Goal: Task Accomplishment & Management: Complete application form

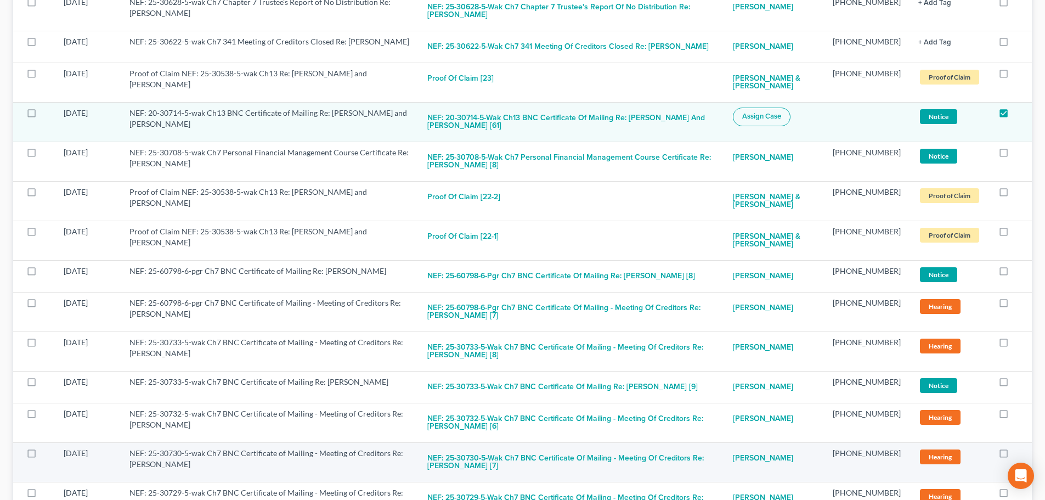
scroll to position [329, 0]
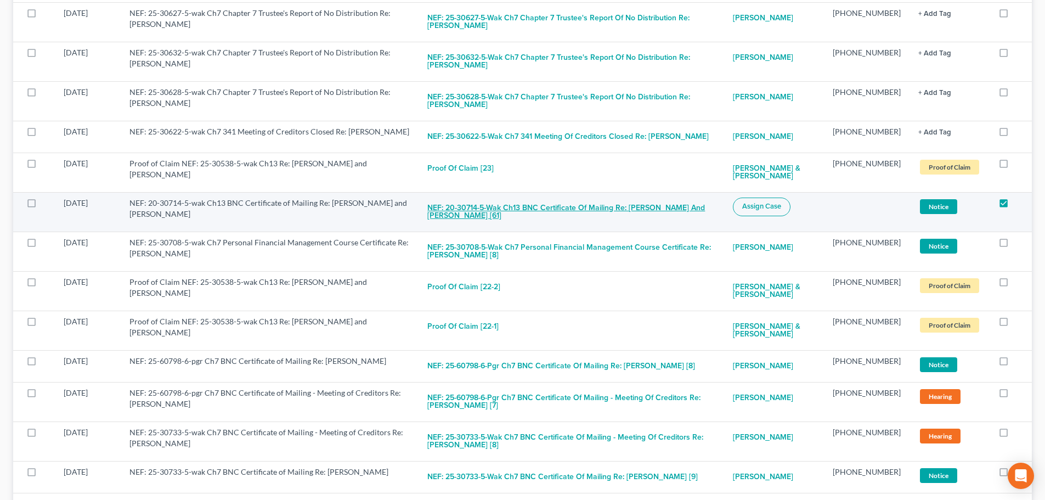
click at [569, 205] on button "NEF: 20-30714-5-wak Ch13 BNC Certificate of Mailing Re: [PERSON_NAME] and [PERS…" at bounding box center [570, 213] width 287 height 30
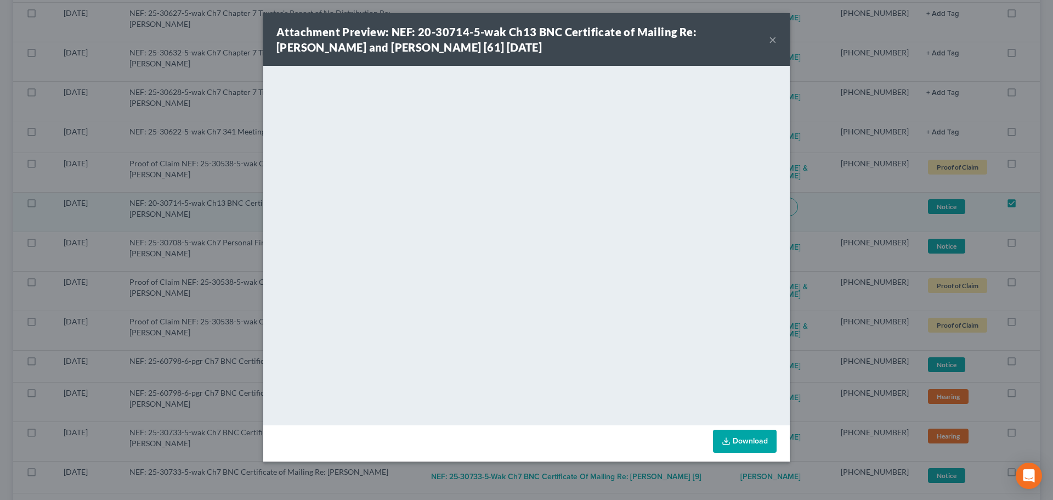
click at [772, 39] on button "×" at bounding box center [773, 39] width 8 height 13
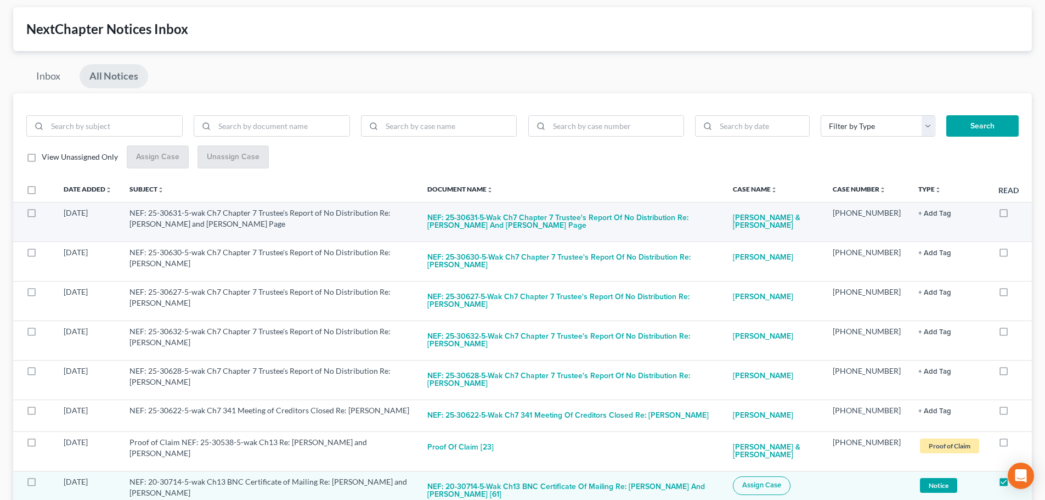
scroll to position [0, 0]
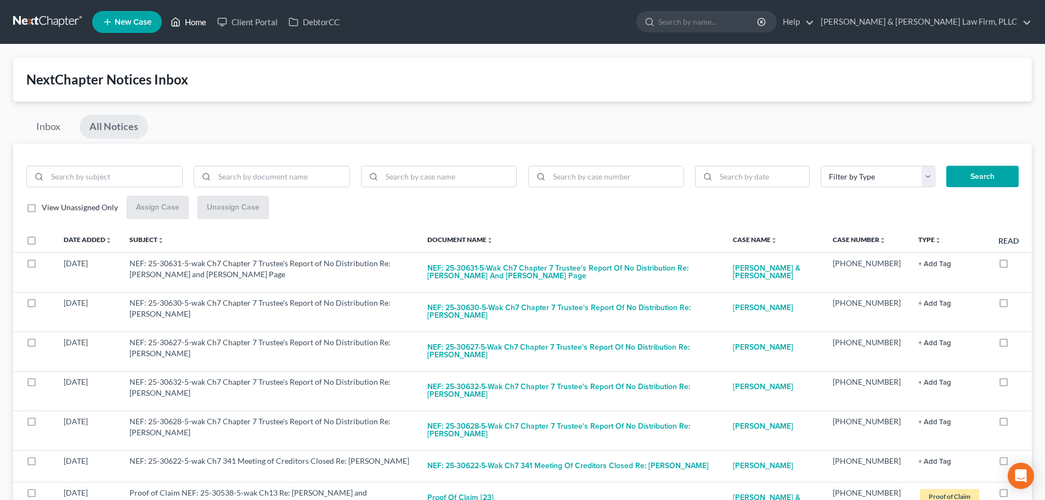
click at [199, 19] on link "Home" at bounding box center [188, 22] width 47 height 20
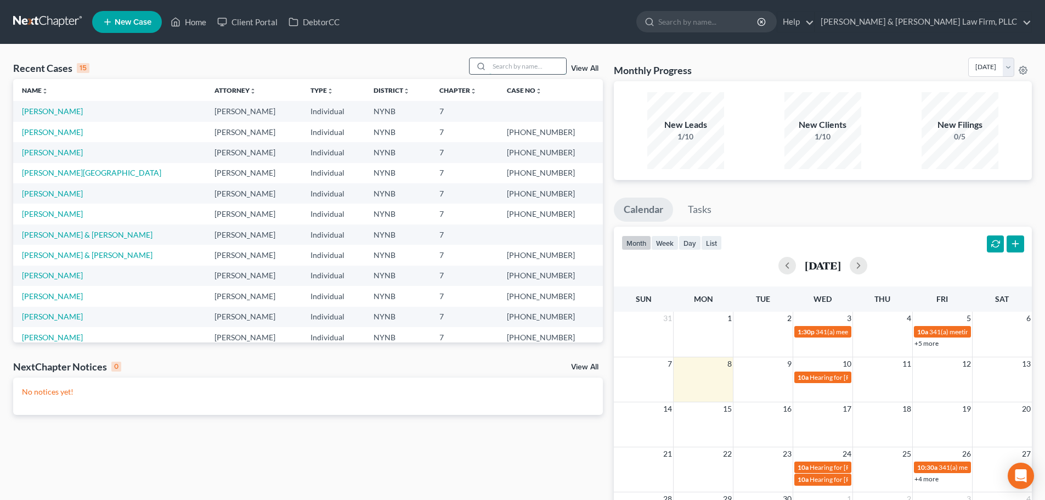
click at [510, 64] on input "search" at bounding box center [527, 66] width 77 height 16
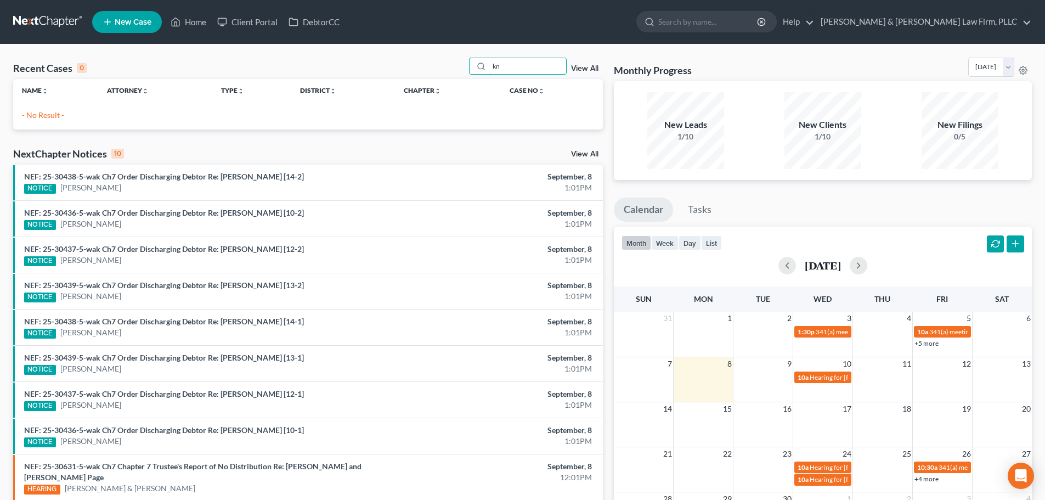
type input "kn"
click at [133, 22] on span "New Case" at bounding box center [133, 22] width 37 height 8
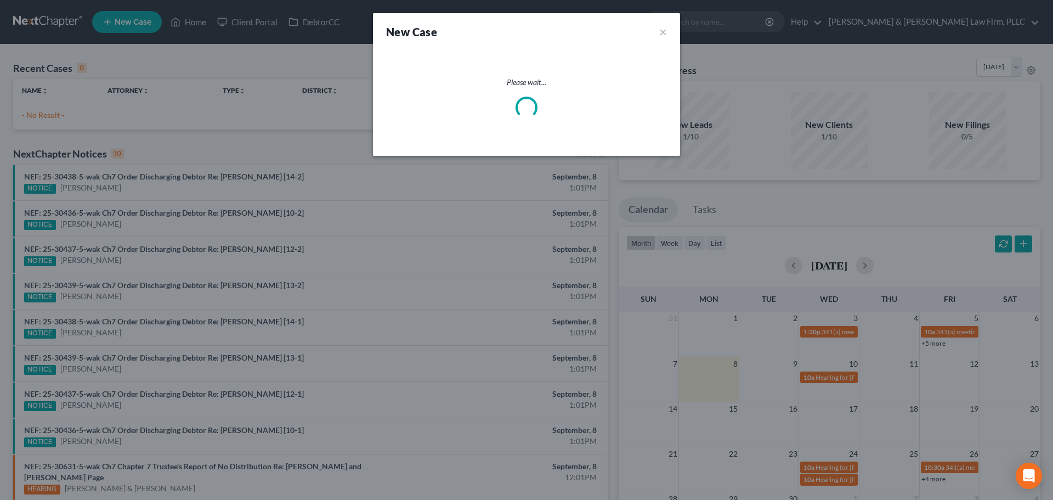
select select "54"
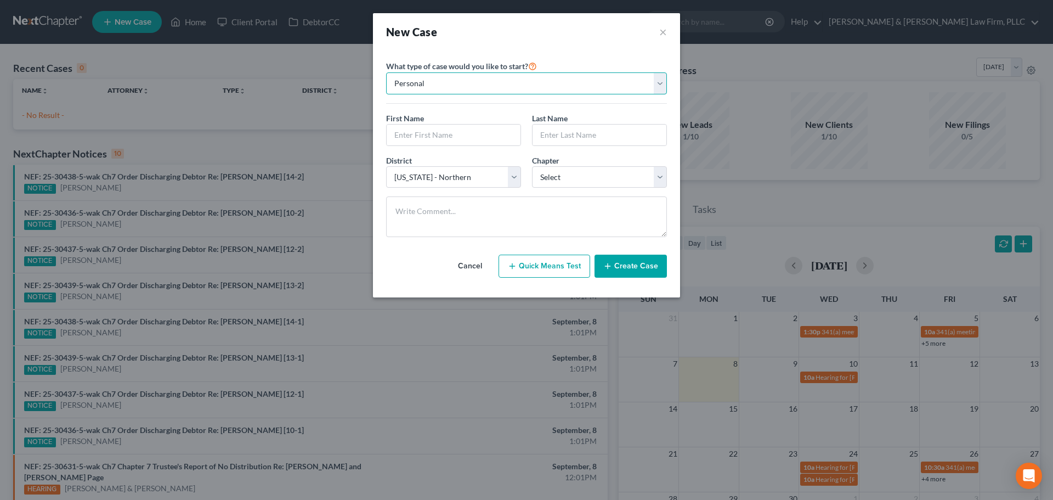
click at [441, 87] on select "Personal Business" at bounding box center [526, 83] width 281 height 22
click at [437, 135] on input "text" at bounding box center [454, 135] width 134 height 21
type input "[PERSON_NAME]"
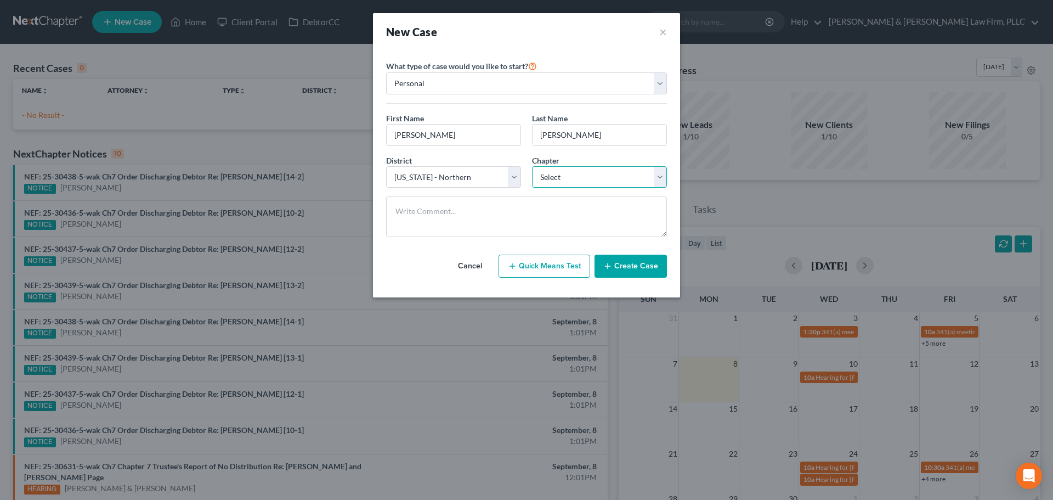
click at [588, 184] on select "Select 7 11 12 13" at bounding box center [599, 177] width 135 height 22
select select "3"
click at [532, 166] on select "Select 7 11 12 13" at bounding box center [599, 177] width 135 height 22
click at [467, 218] on textarea at bounding box center [526, 216] width 281 height 41
type textarea "already filed"
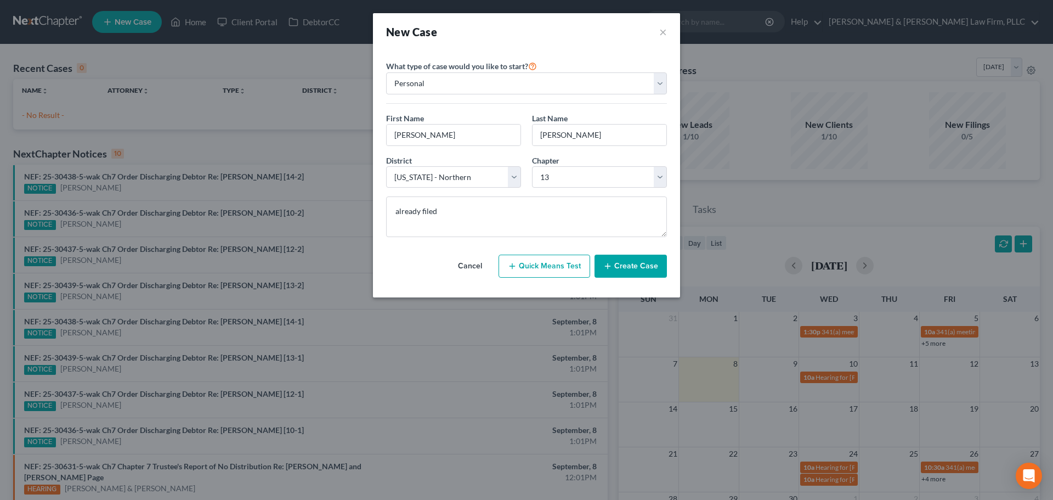
click at [633, 262] on button "Create Case" at bounding box center [631, 266] width 72 height 23
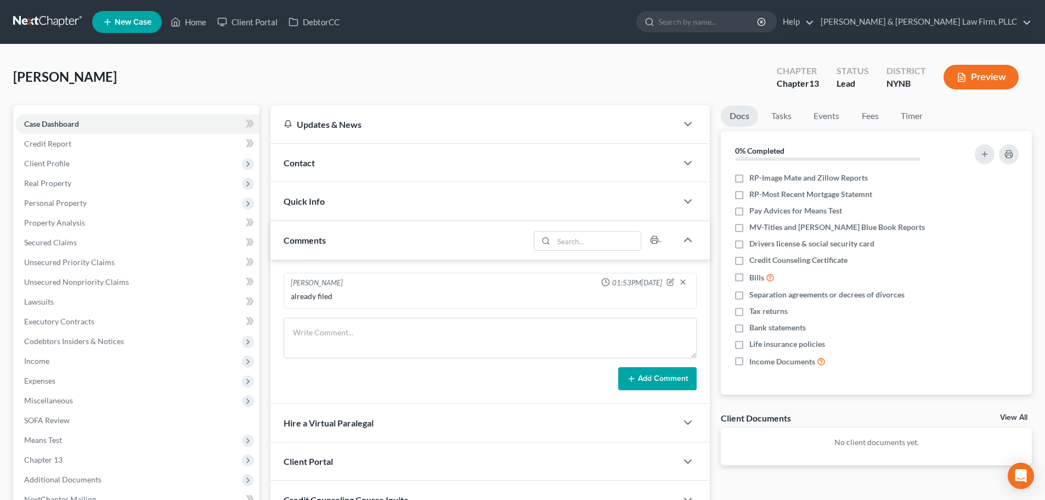
click at [593, 196] on div "Quick Info" at bounding box center [473, 201] width 407 height 38
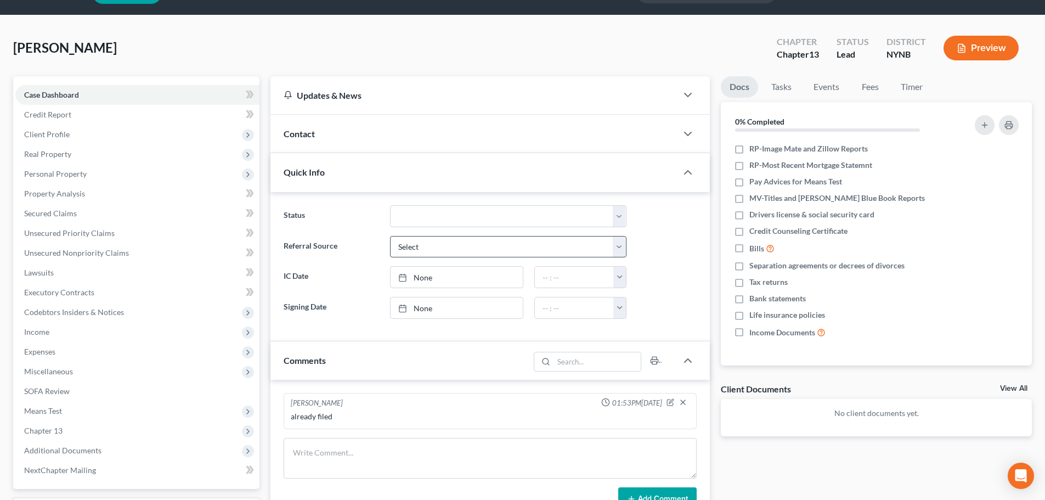
scroll to position [55, 0]
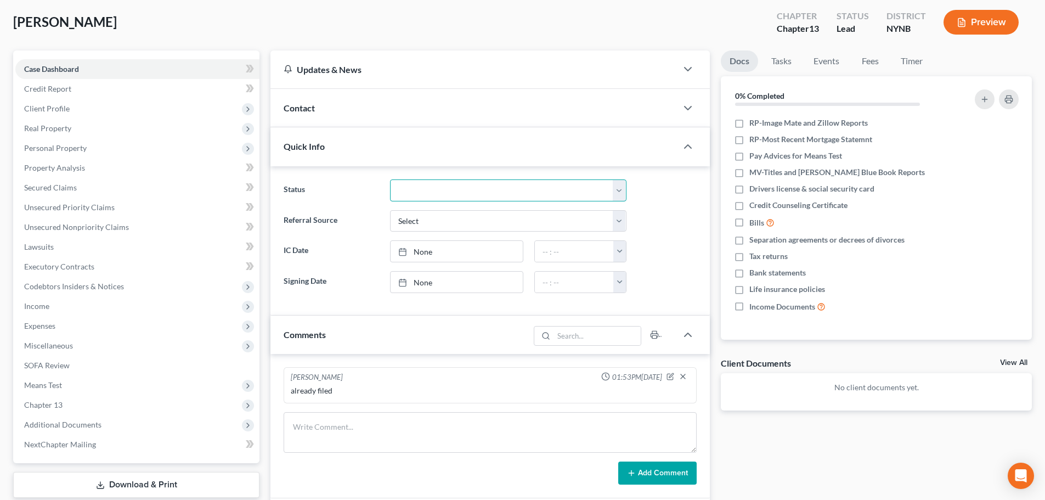
click at [618, 188] on select "CLOSED Discharged and Closed Filed and POST-341-Waitinng for Confirmation Filed…" at bounding box center [508, 190] width 236 height 22
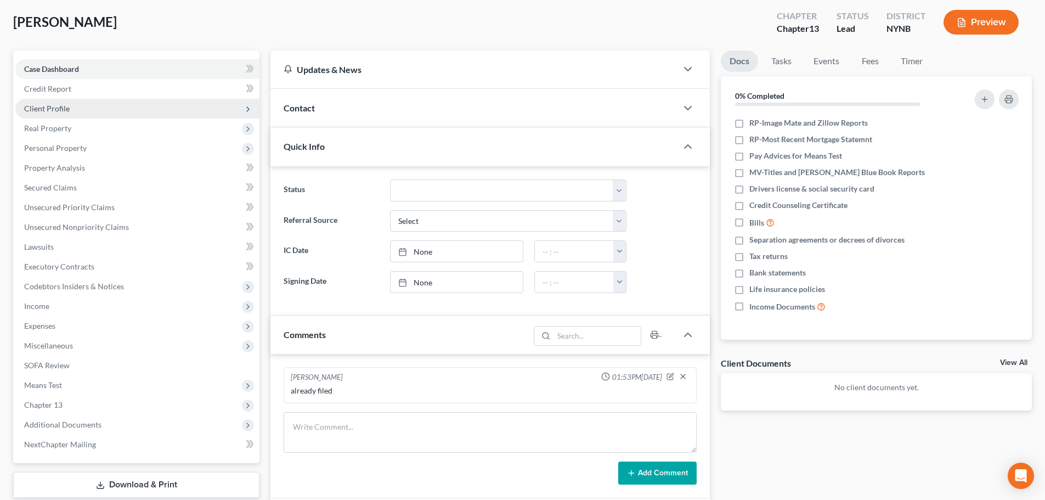
click at [55, 106] on span "Client Profile" at bounding box center [47, 108] width 46 height 9
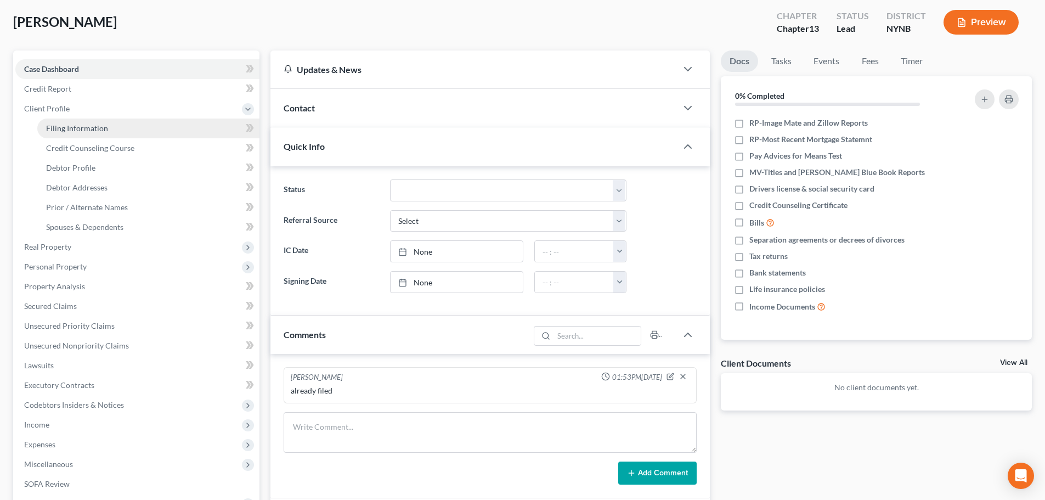
click at [67, 126] on span "Filing Information" at bounding box center [77, 127] width 62 height 9
select select "1"
select select "0"
select select "3"
select select "54"
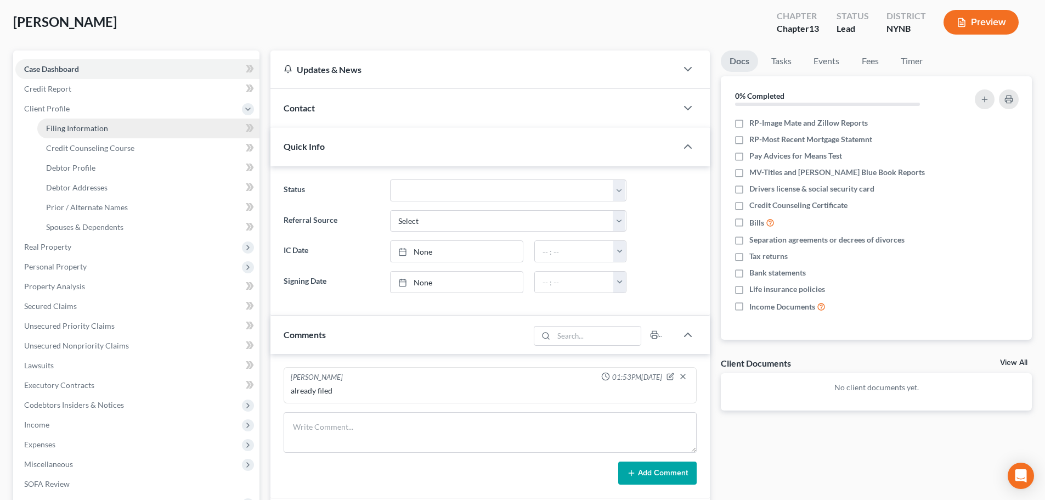
select select "35"
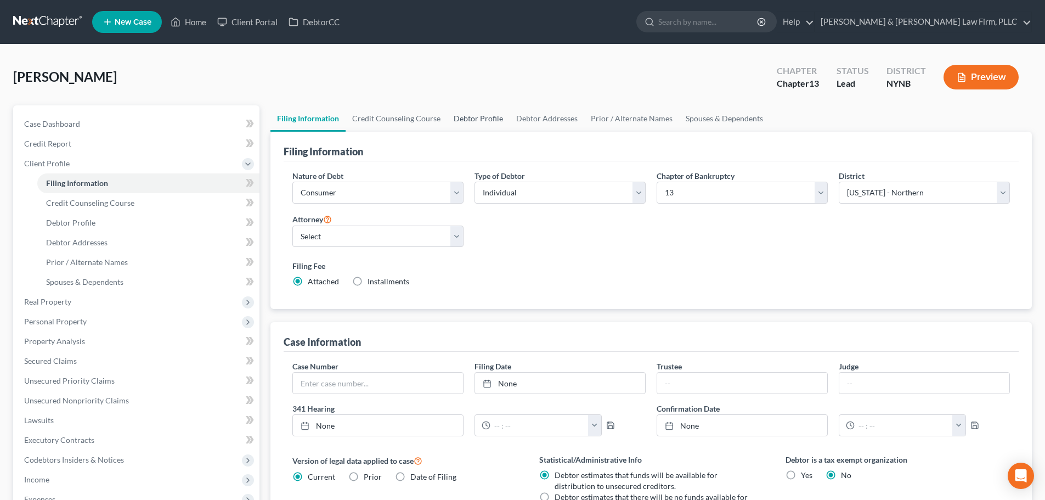
click at [482, 117] on link "Debtor Profile" at bounding box center [478, 118] width 63 height 26
select select "0"
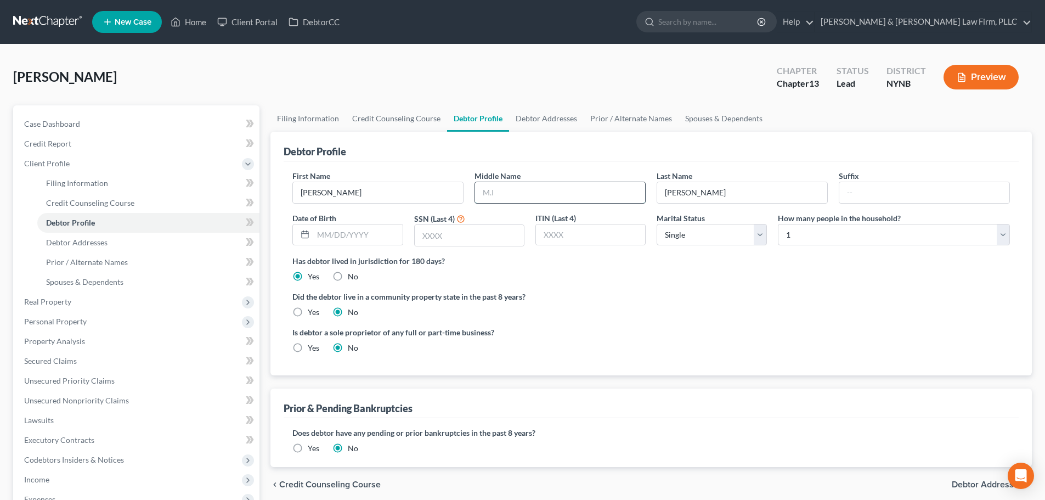
click at [521, 195] on input "text" at bounding box center [560, 192] width 170 height 21
type input "D."
click at [759, 234] on select "Select Single Married Separated Divorced Widowed" at bounding box center [712, 235] width 110 height 22
select select "1"
click at [657, 224] on select "Select Single Married Separated Divorced Widowed" at bounding box center [712, 235] width 110 height 22
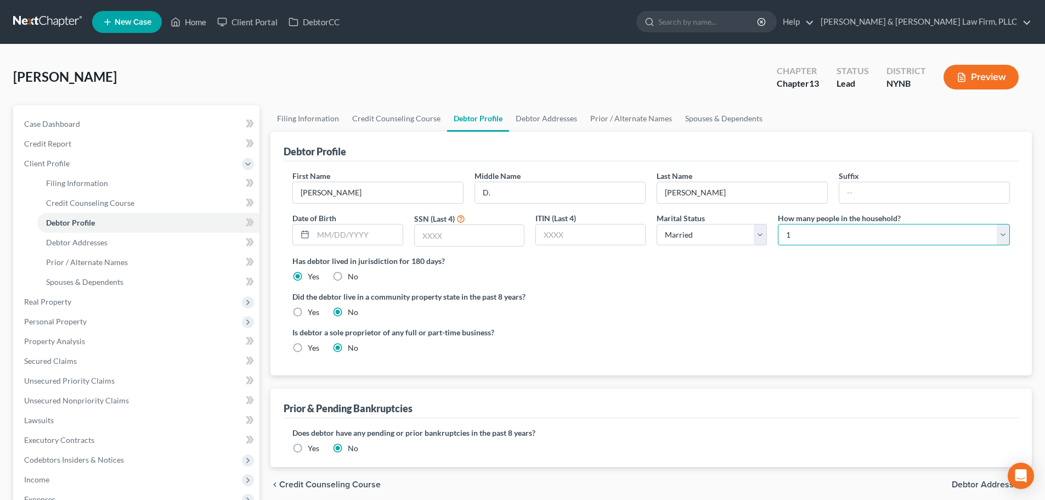
click at [883, 234] on select "Select 1 2 3 4 5 6 7 8 9 10 11 12 13 14 15 16 17 18 19 20" at bounding box center [894, 235] width 232 height 22
select select "1"
click at [778, 224] on select "Select 1 2 3 4 5 6 7 8 9 10 11 12 13 14 15 16 17 18 19 20" at bounding box center [894, 235] width 232 height 22
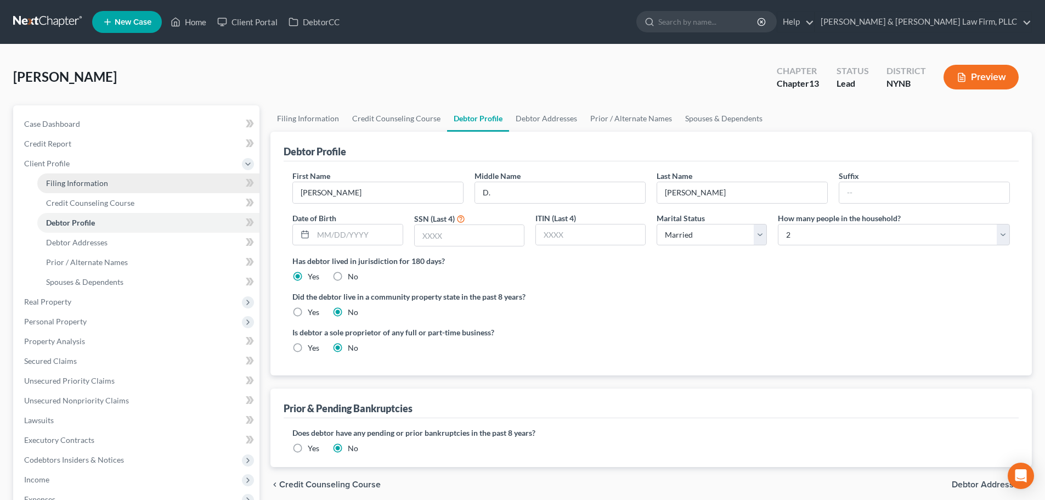
click at [74, 182] on span "Filing Information" at bounding box center [77, 182] width 62 height 9
select select "1"
select select "0"
select select "3"
select select "54"
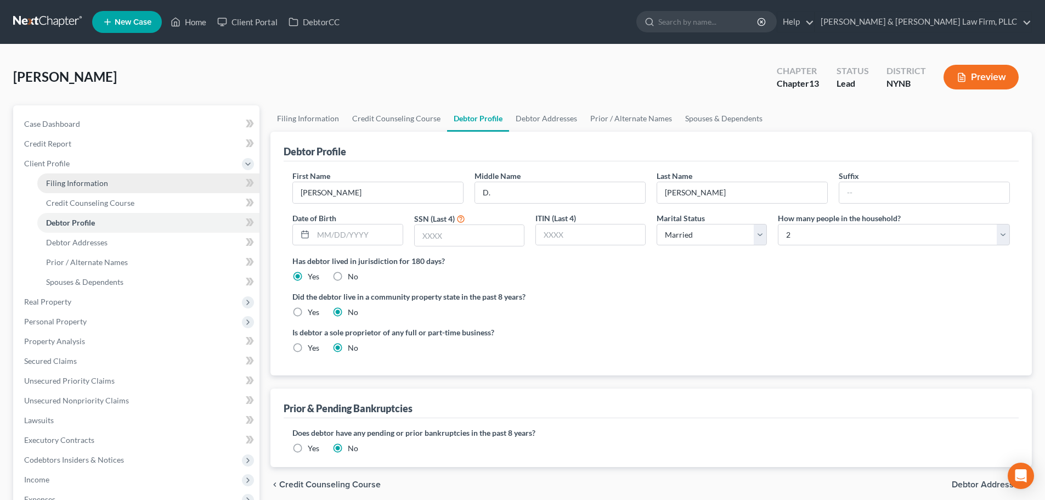
select select "0"
select select "35"
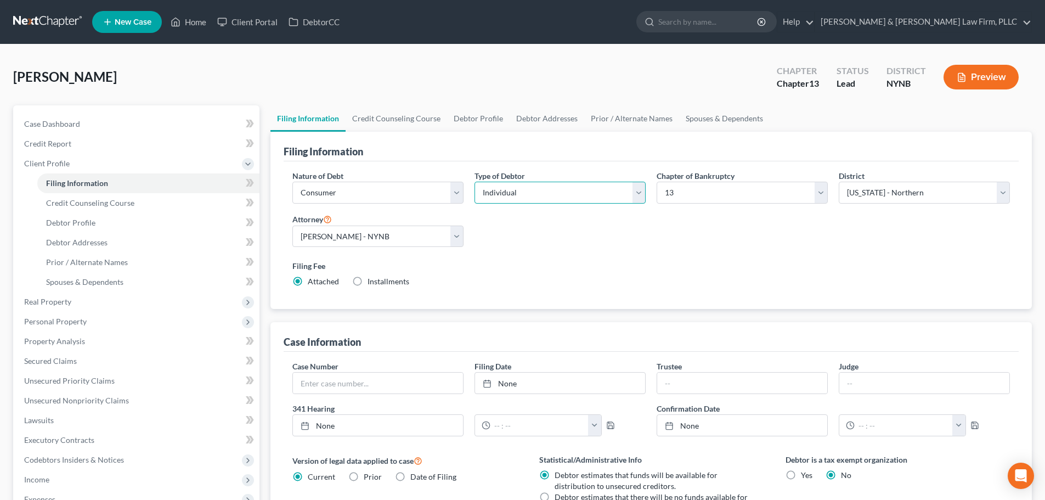
click at [638, 199] on select "Select Individual Joint" at bounding box center [560, 193] width 171 height 22
select select "1"
click at [475, 182] on select "Select Individual Joint" at bounding box center [560, 193] width 171 height 22
click at [616, 119] on link "Joint Debtor Profile" at bounding box center [624, 118] width 81 height 26
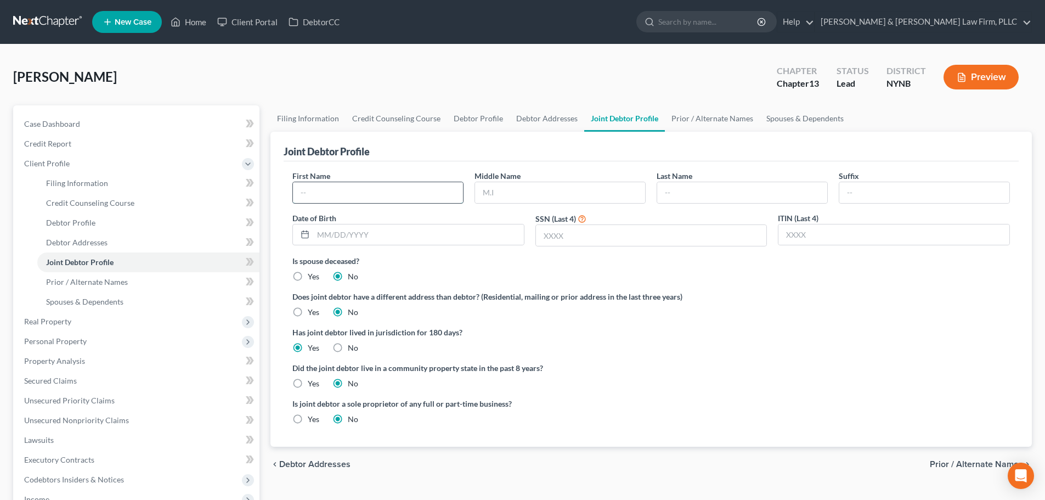
click at [346, 195] on input "text" at bounding box center [378, 192] width 170 height 21
type input "[PERSON_NAME]"
type input "A."
type input "[PERSON_NAME]"
click at [91, 225] on span "Debtor Profile" at bounding box center [70, 222] width 49 height 9
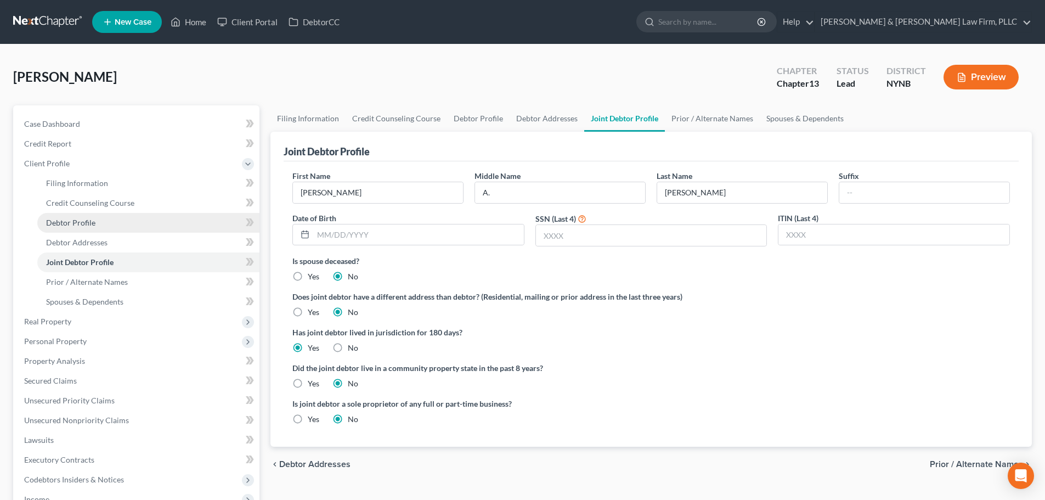
select select "1"
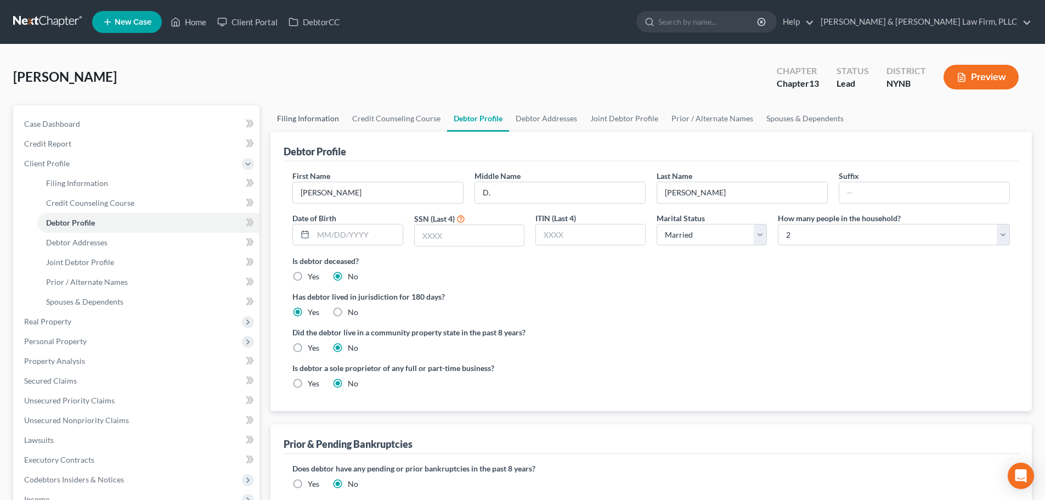
click at [309, 117] on link "Filing Information" at bounding box center [307, 118] width 75 height 26
select select "1"
select select "3"
select select "54"
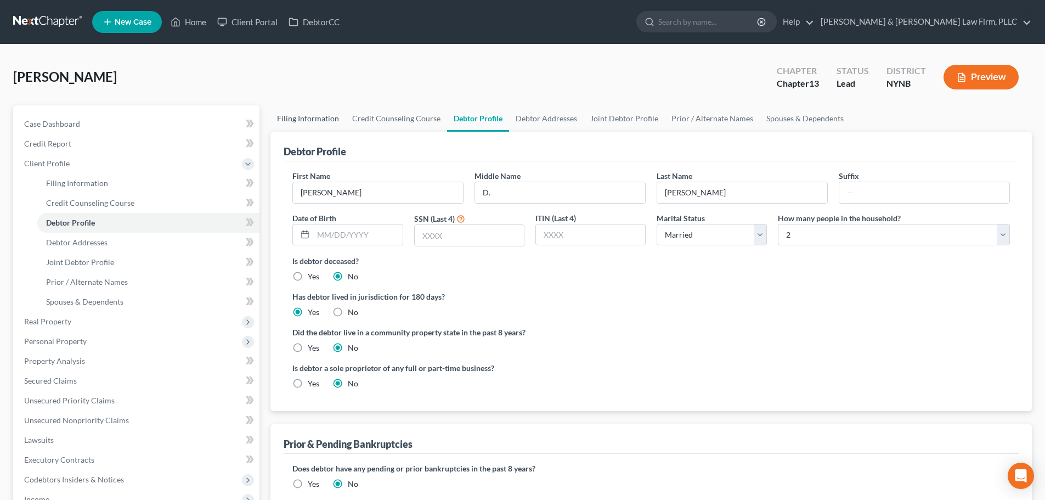
select select "0"
select select "35"
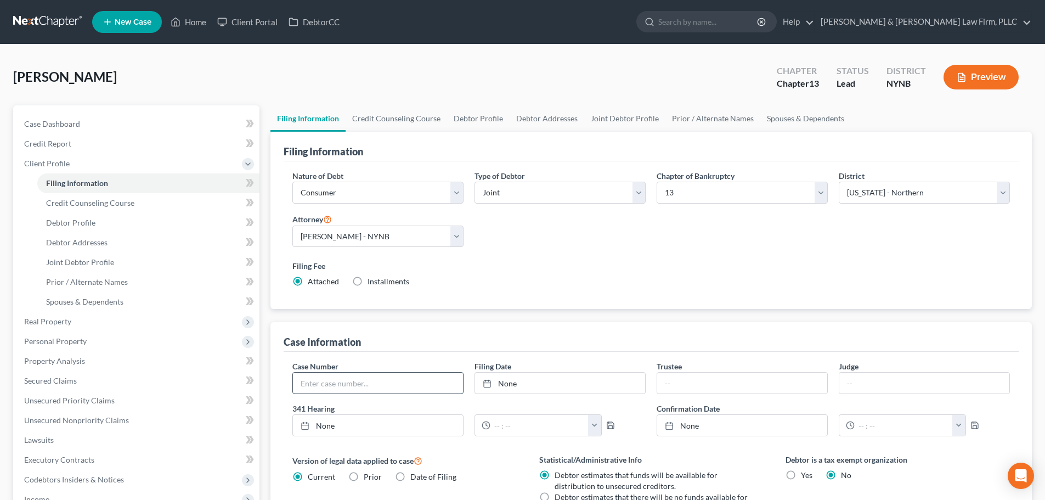
click at [374, 384] on input "text" at bounding box center [378, 383] width 170 height 21
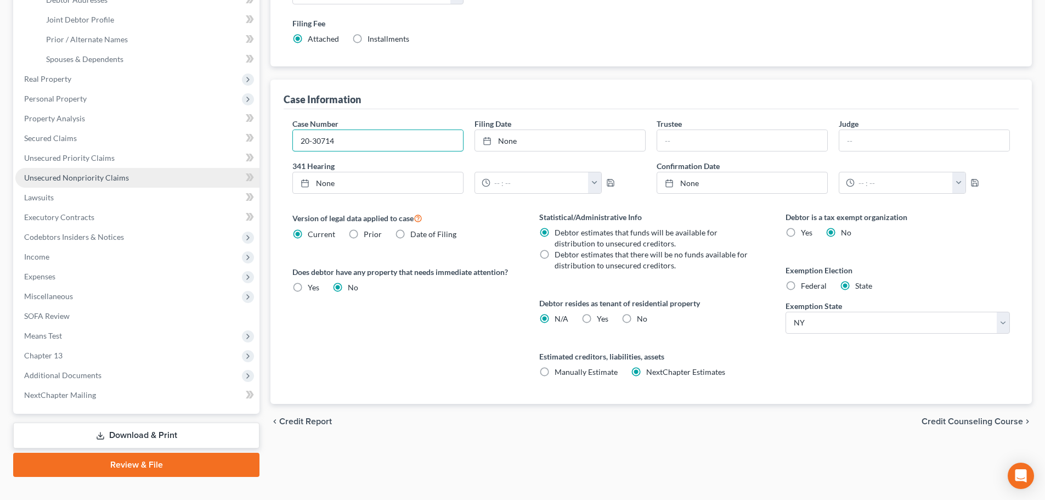
scroll to position [261, 0]
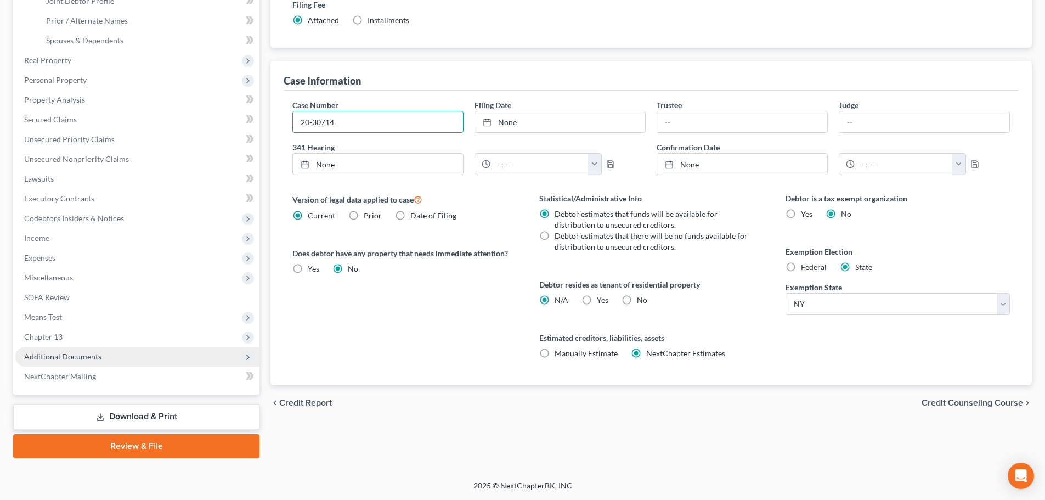
type input "20-30714"
click at [62, 354] on span "Additional Documents" at bounding box center [62, 356] width 77 height 9
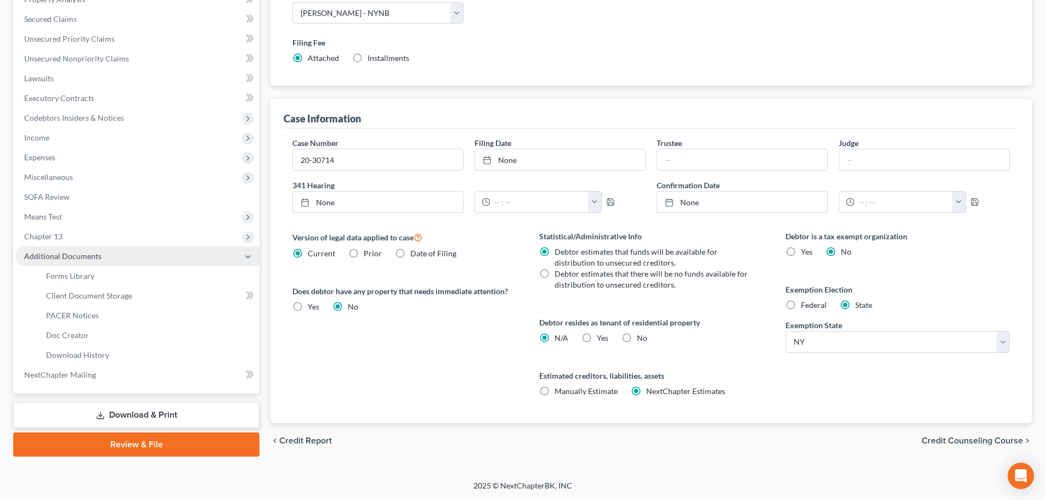
scroll to position [222, 0]
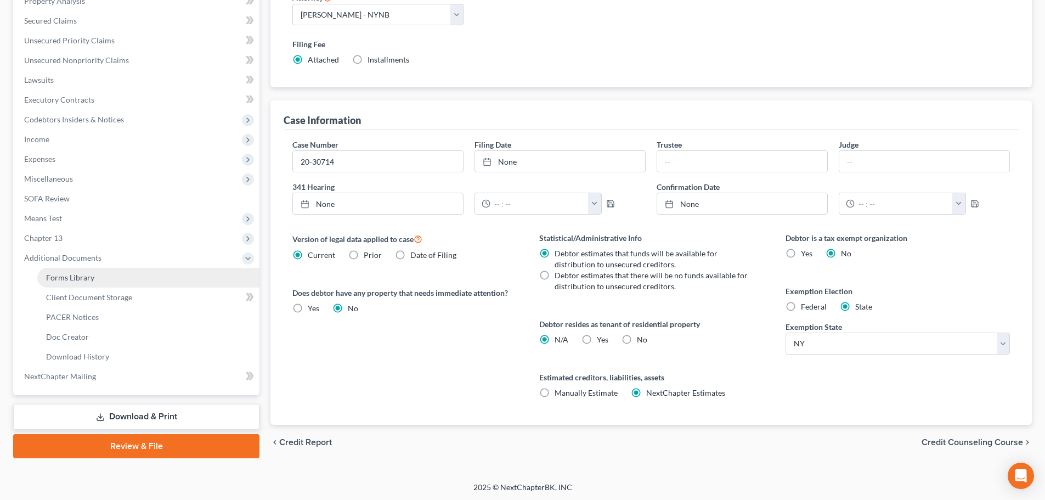
click at [80, 280] on span "Forms Library" at bounding box center [70, 277] width 48 height 9
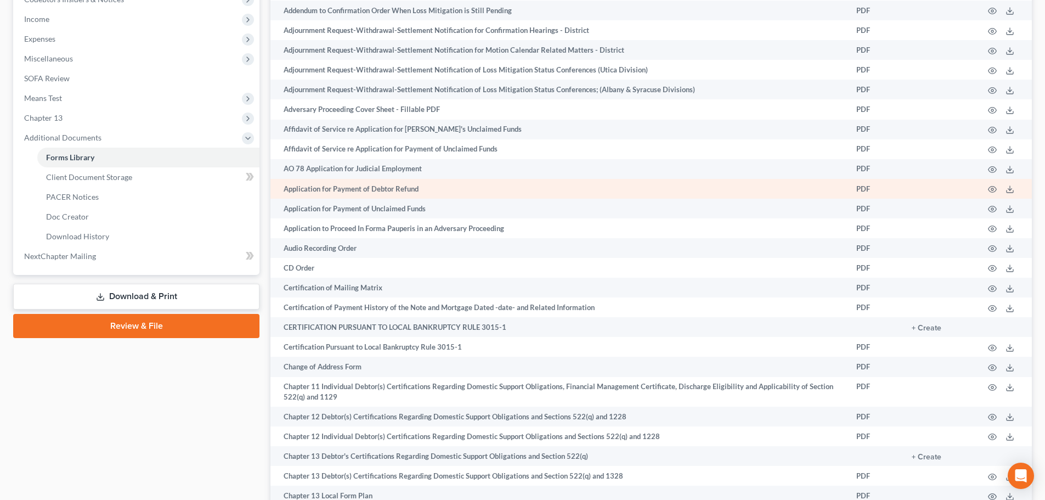
scroll to position [384, 0]
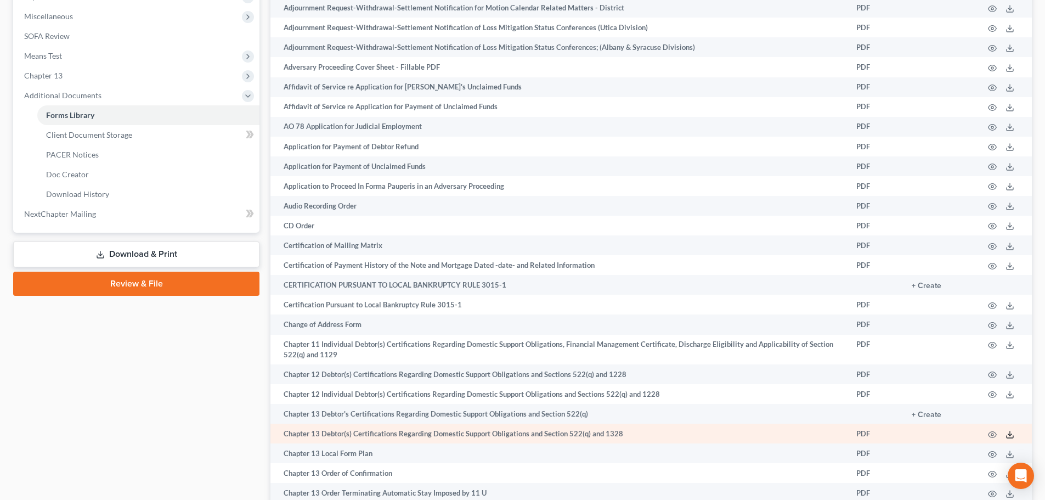
click at [1010, 436] on line at bounding box center [1010, 433] width 0 height 4
